Goal: Information Seeking & Learning: Find specific fact

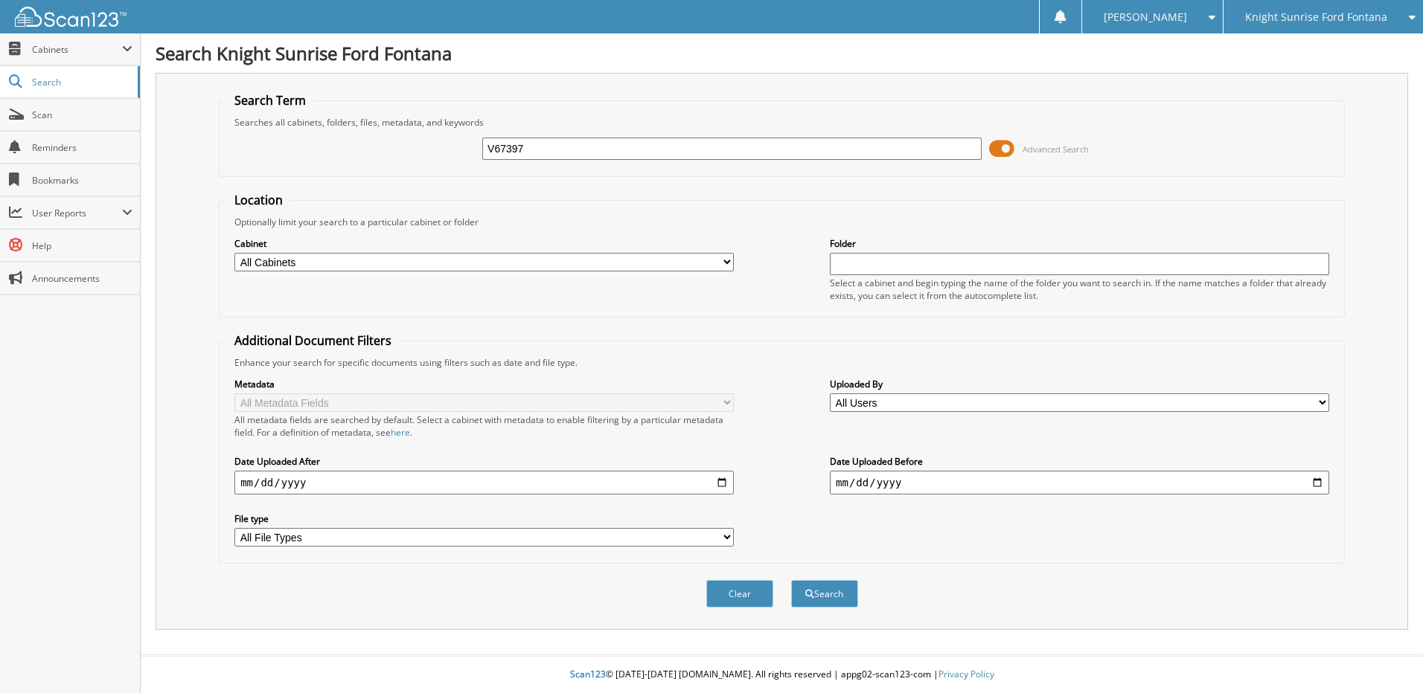
type input "V67397"
click at [791, 580] on button "Search" at bounding box center [824, 594] width 67 height 28
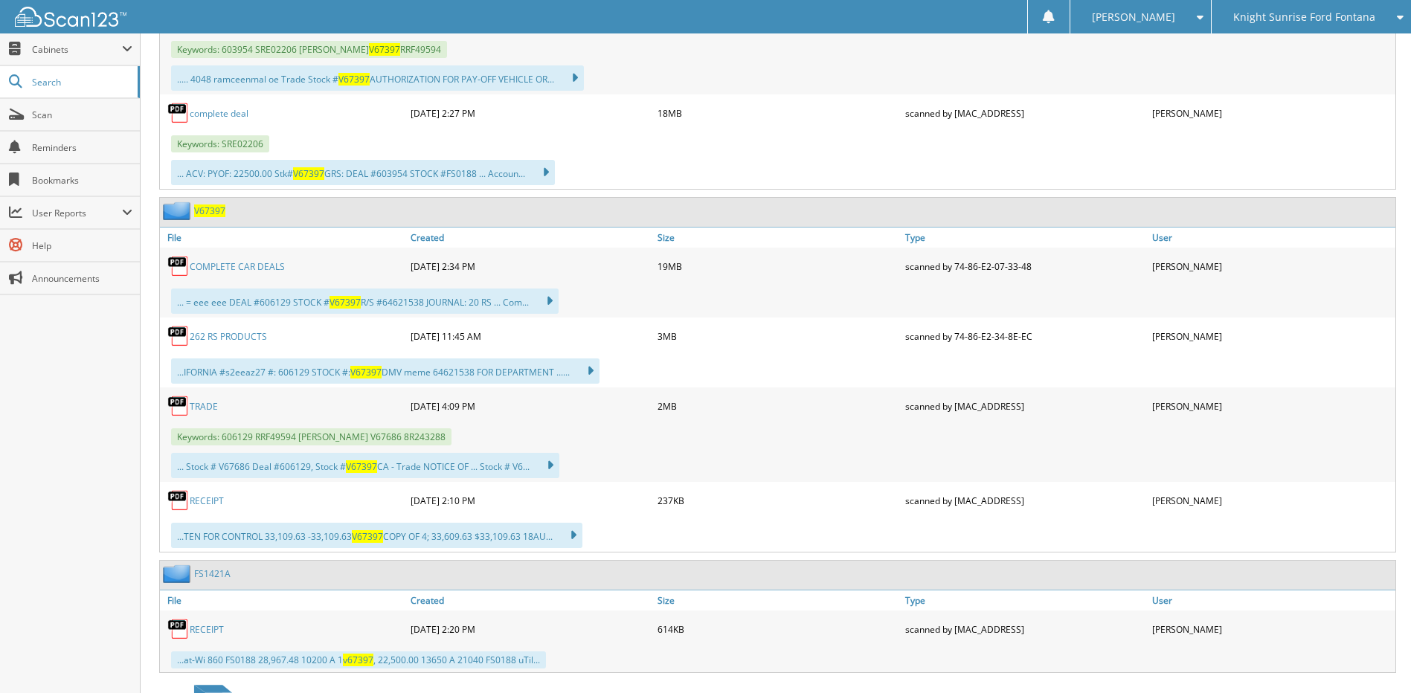
scroll to position [902, 0]
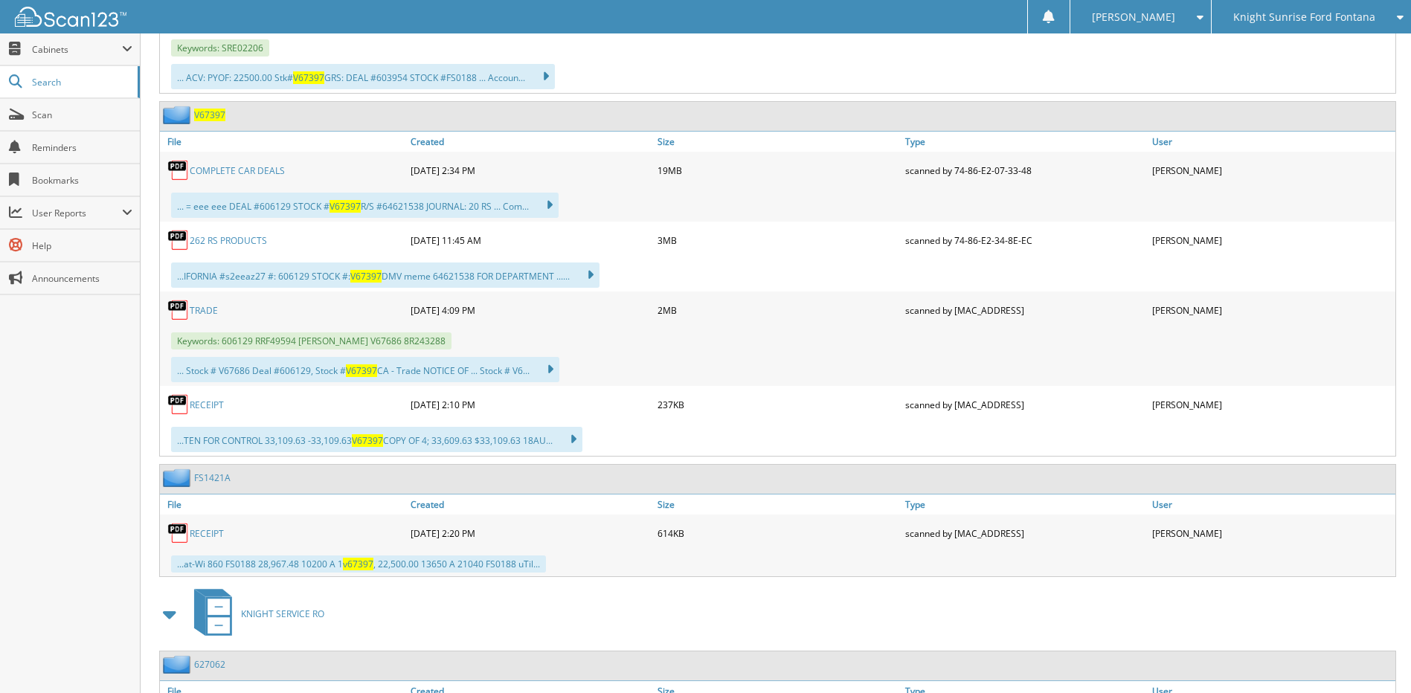
click at [217, 121] on span "V67397" at bounding box center [209, 115] width 31 height 13
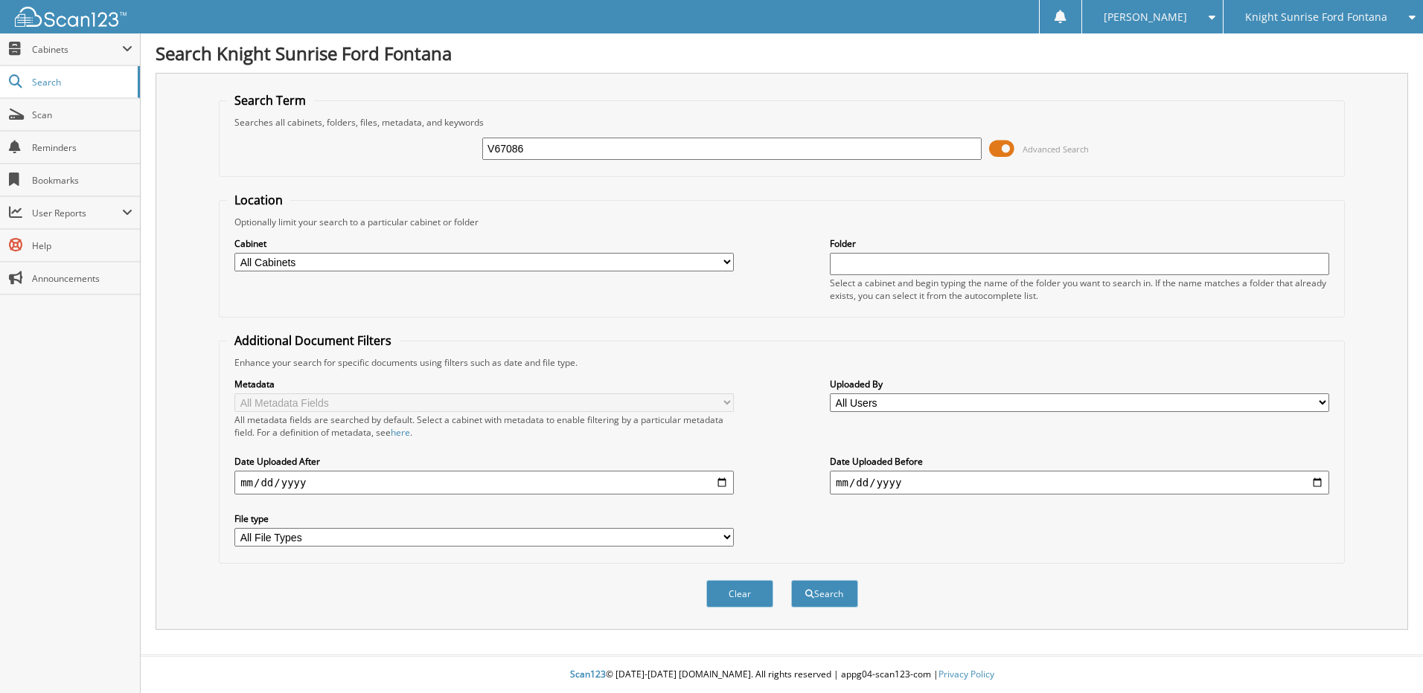
type input "V67086"
click at [791, 580] on button "Search" at bounding box center [824, 594] width 67 height 28
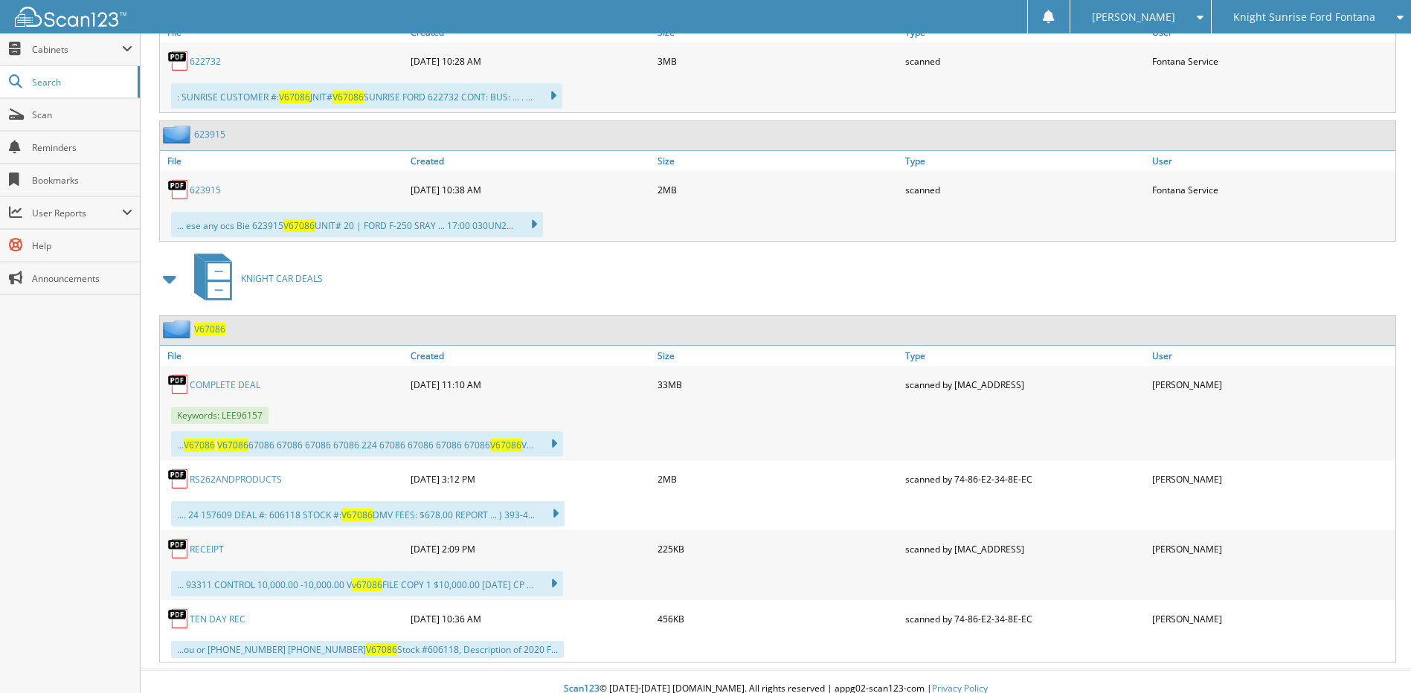
scroll to position [779, 0]
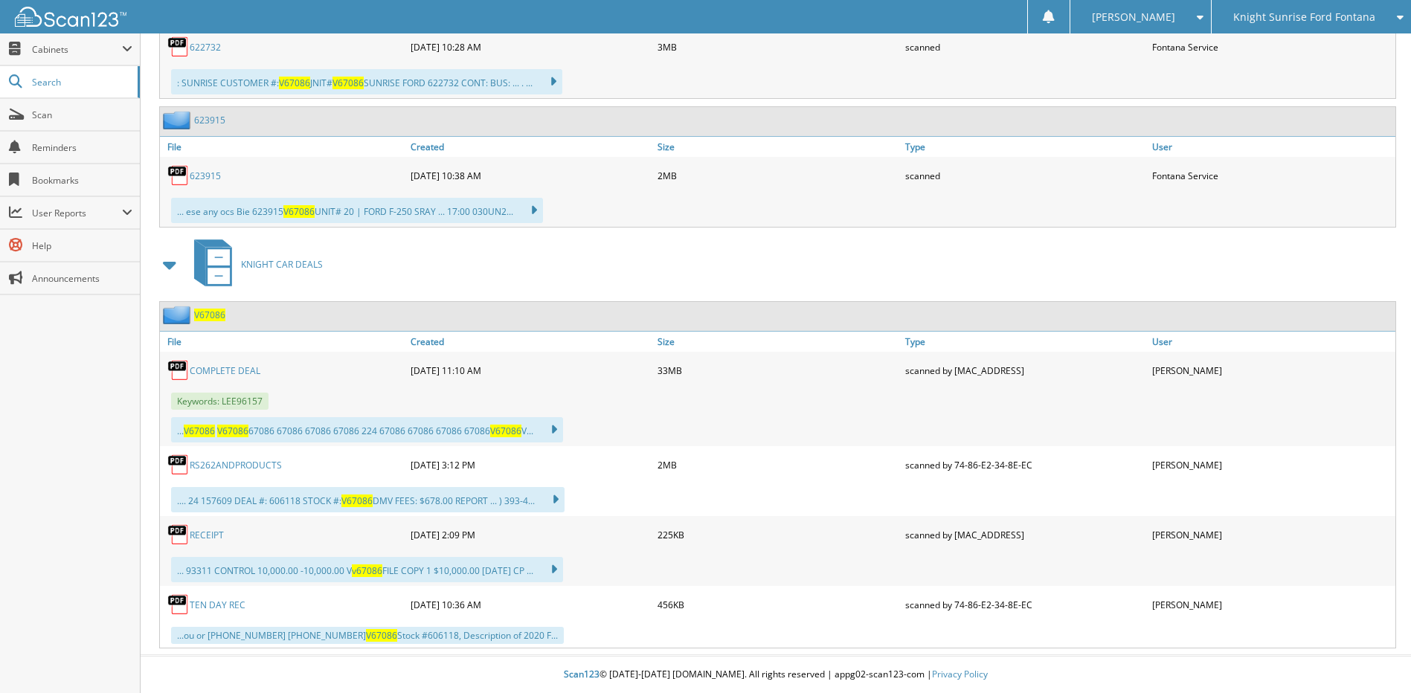
click at [207, 318] on span "V67086" at bounding box center [209, 315] width 31 height 13
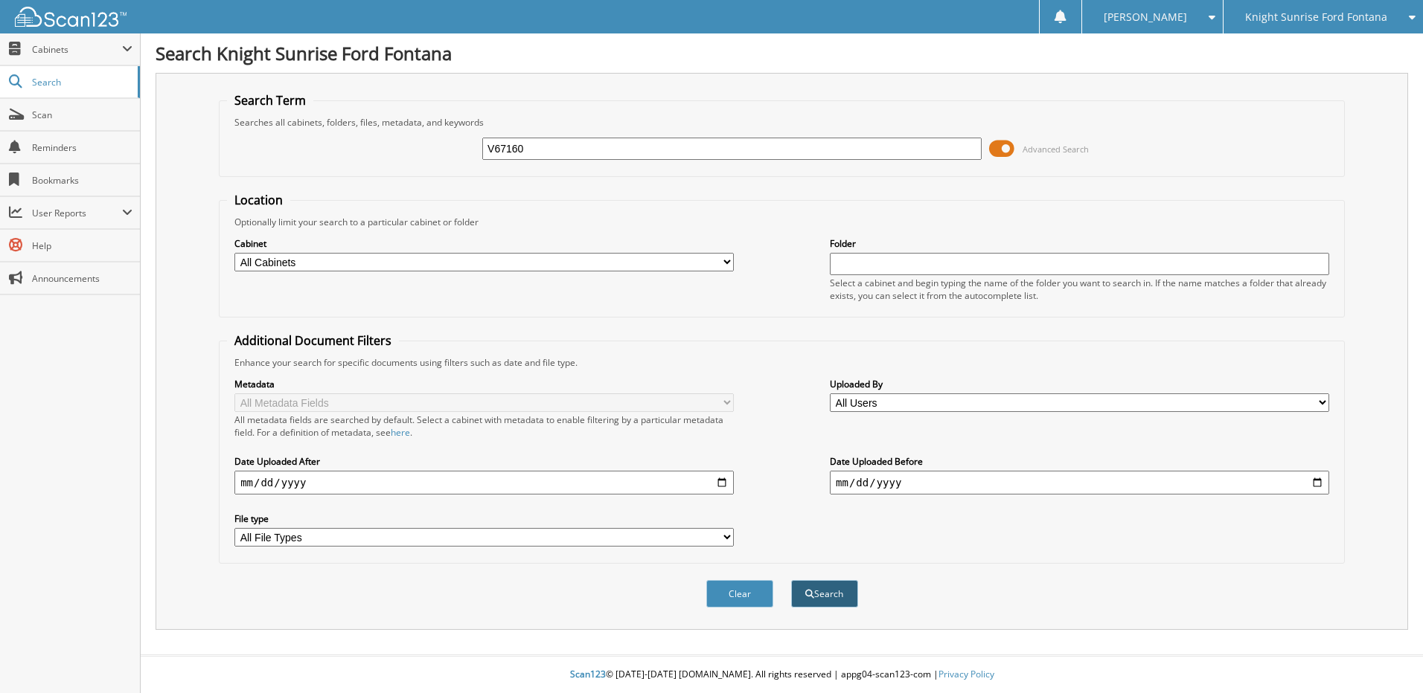
type input "V67160"
click at [838, 600] on button "Search" at bounding box center [824, 594] width 67 height 28
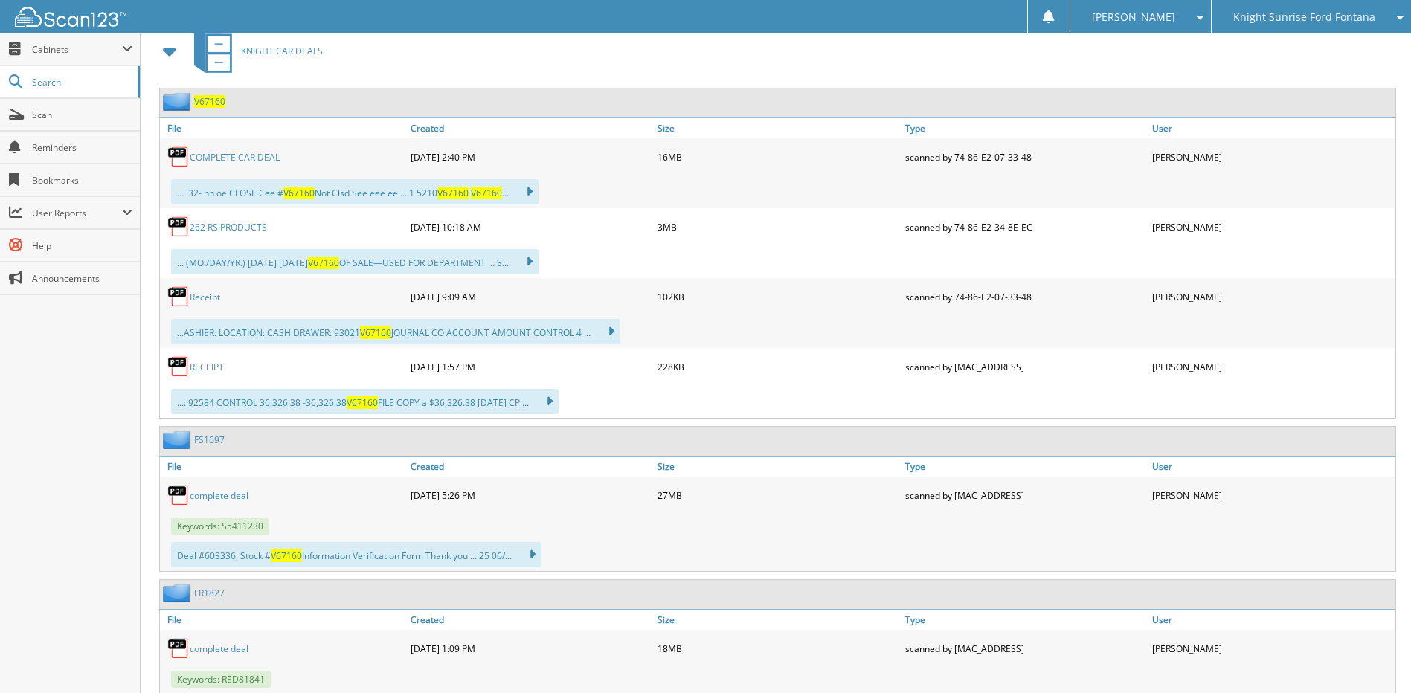
scroll to position [661, 0]
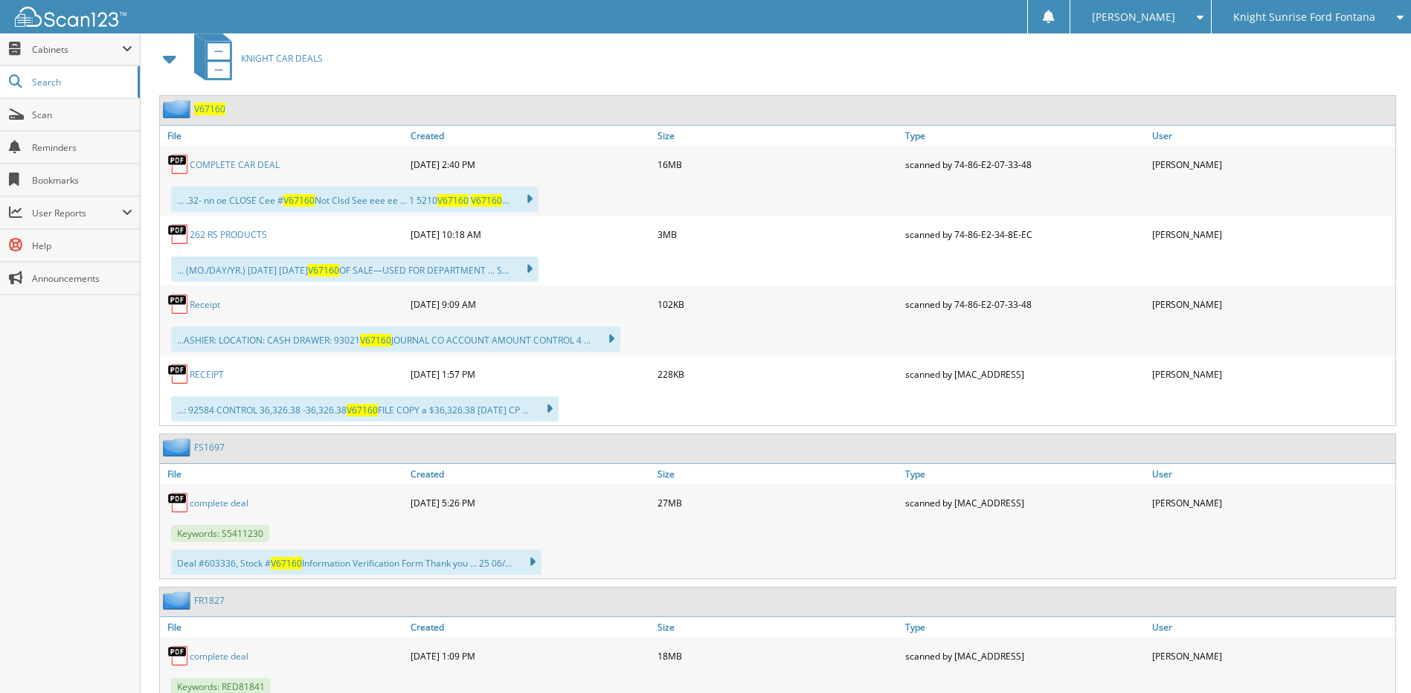
click at [202, 370] on link "RECEIPT" at bounding box center [207, 374] width 34 height 13
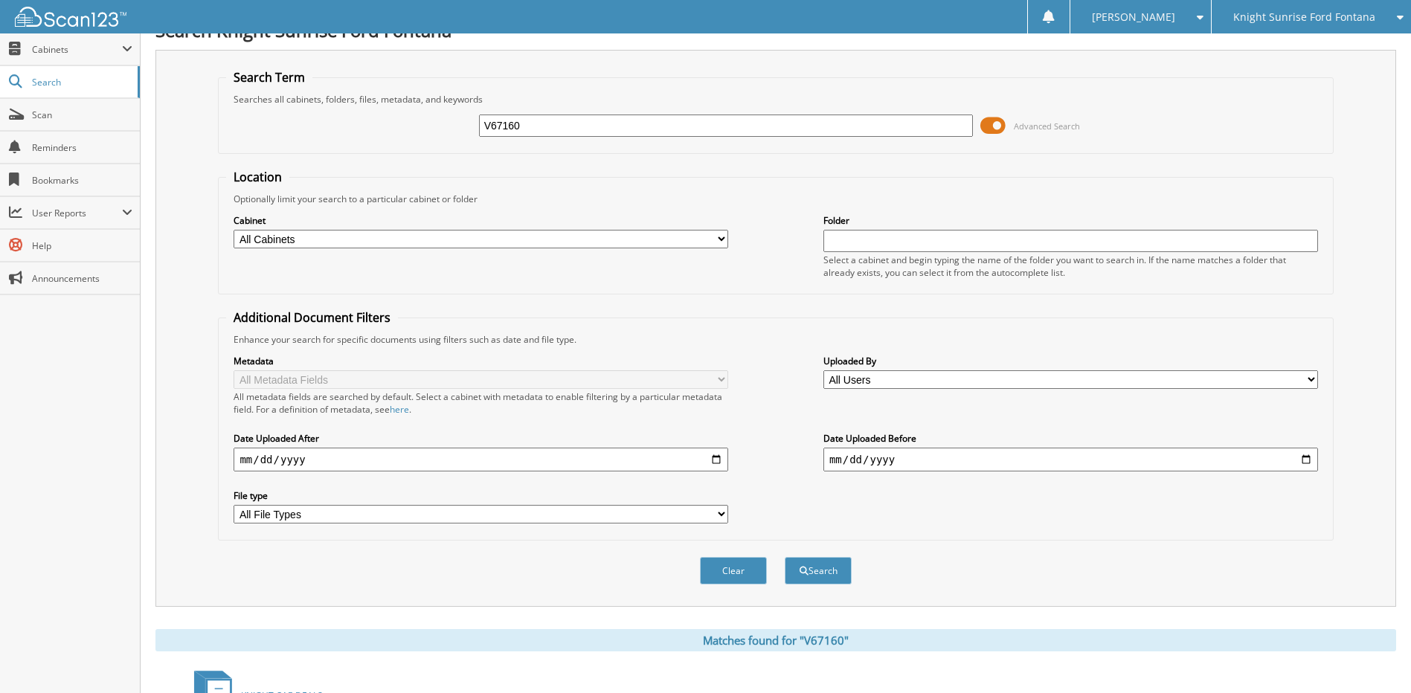
scroll to position [0, 0]
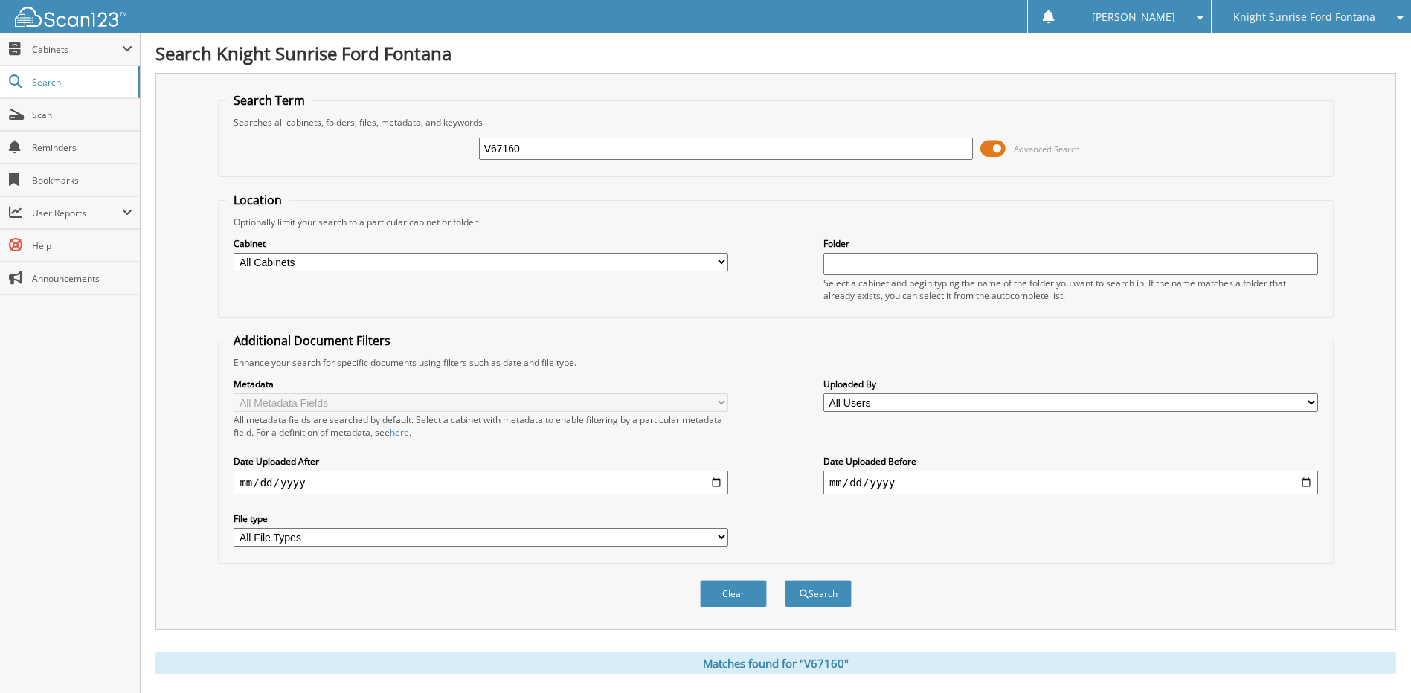
drag, startPoint x: 605, startPoint y: 153, endPoint x: 439, endPoint y: 167, distance: 166.5
click at [439, 167] on div "V67160 Advanced Search" at bounding box center [775, 149] width 1099 height 40
type input "V67397"
click at [785, 580] on button "Search" at bounding box center [818, 594] width 67 height 28
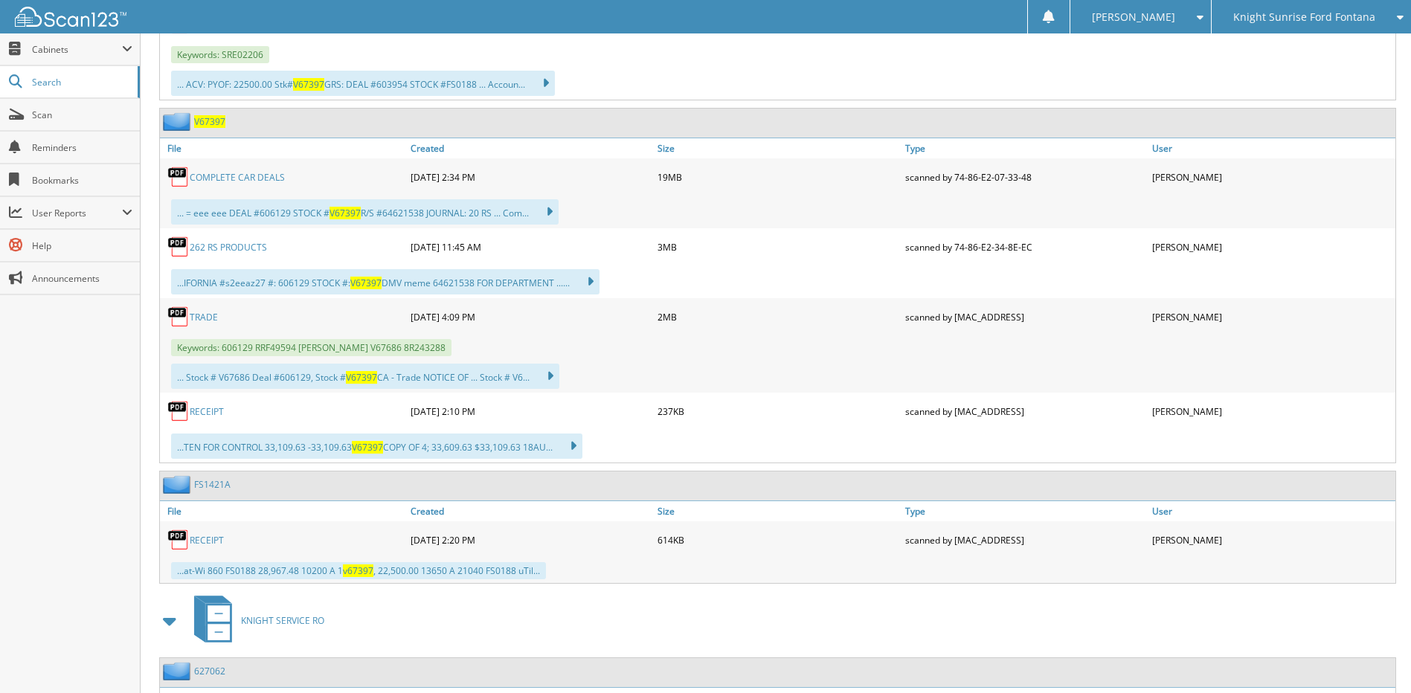
scroll to position [891, 0]
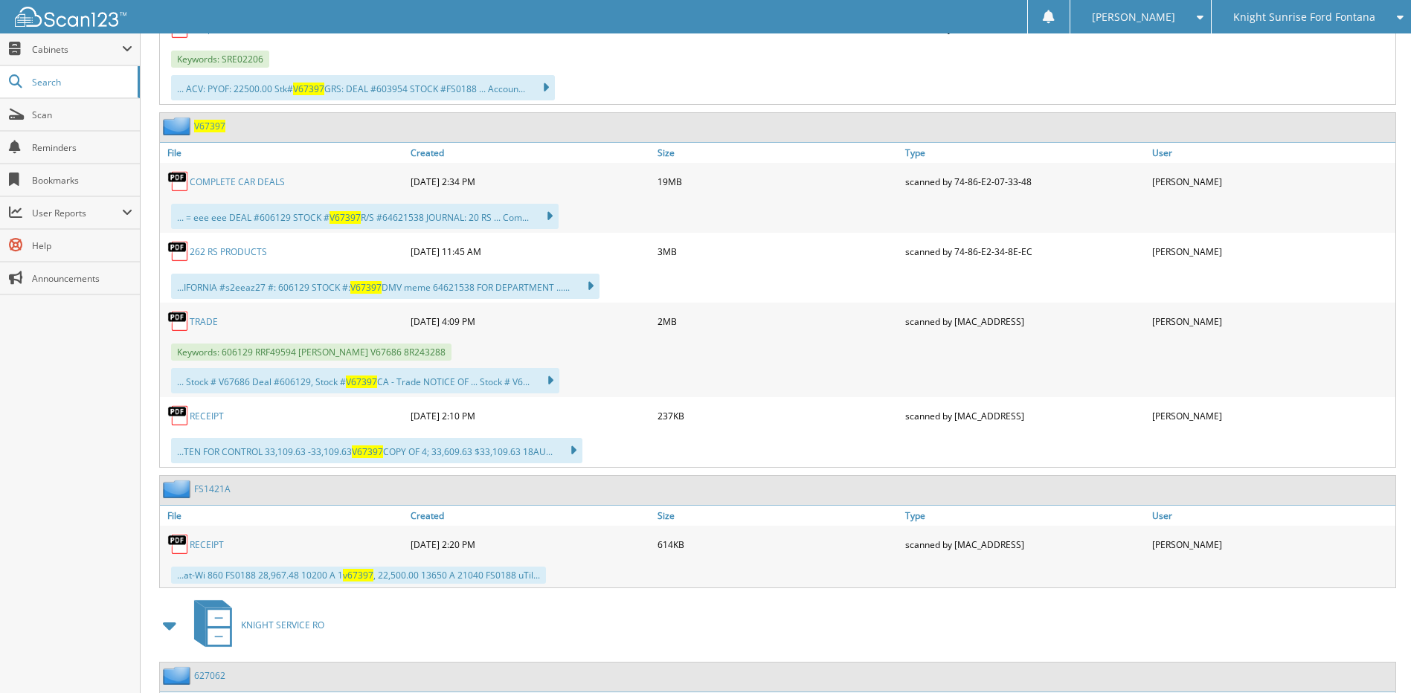
click at [222, 127] on span "V67397" at bounding box center [209, 126] width 31 height 13
